Goal: Register for event/course

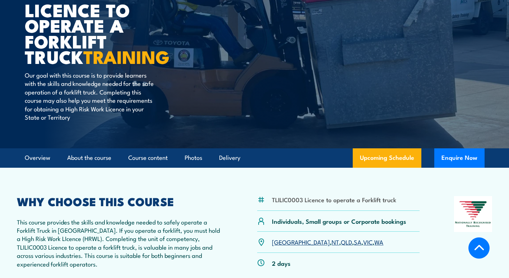
scroll to position [72, 0]
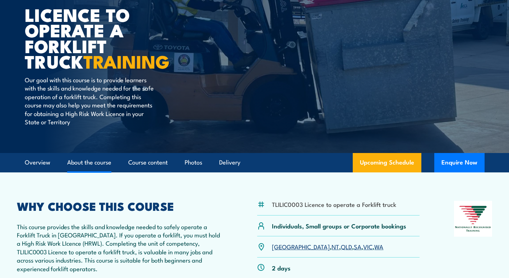
click at [102, 158] on link "About the course" at bounding box center [89, 162] width 44 height 19
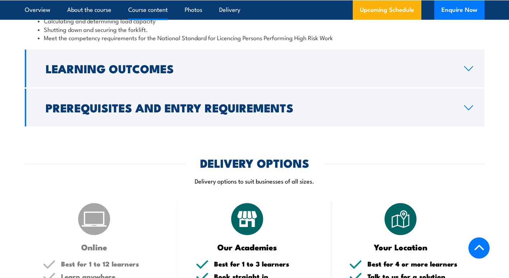
scroll to position [771, 0]
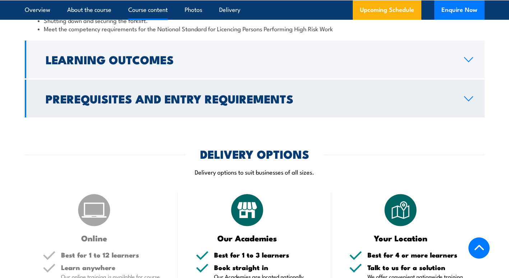
click at [90, 93] on h2 "Prerequisites and Entry Requirements" at bounding box center [249, 98] width 407 height 10
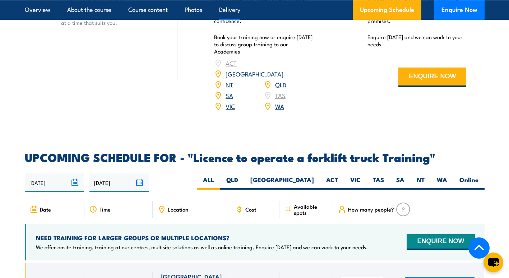
scroll to position [1154, 0]
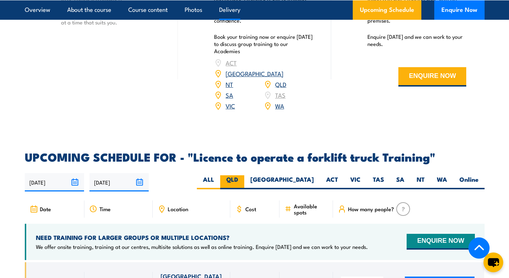
click at [244, 175] on label "QLD" at bounding box center [232, 182] width 24 height 14
click at [243, 175] on input "QLD" at bounding box center [240, 177] width 5 height 5
radio input "true"
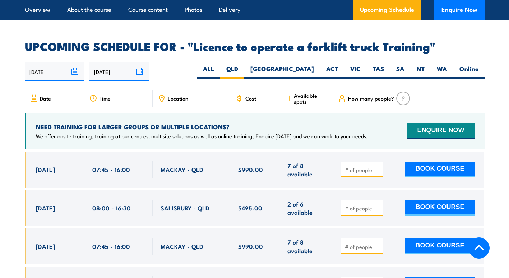
scroll to position [1161, 0]
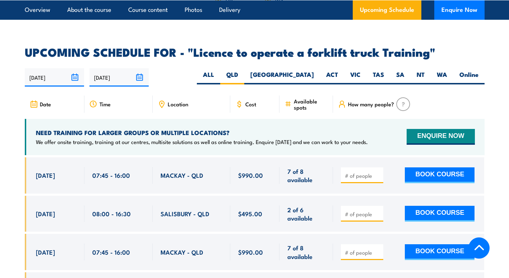
click at [168, 101] on span "Location" at bounding box center [178, 104] width 20 height 6
click at [195, 96] on div "Location" at bounding box center [192, 104] width 78 height 17
click at [199, 96] on div "Location" at bounding box center [192, 104] width 78 height 17
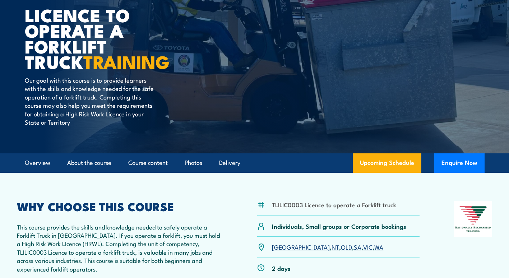
scroll to position [72, 0]
